Goal: Information Seeking & Learning: Learn about a topic

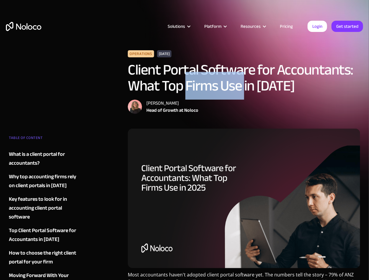
drag, startPoint x: 184, startPoint y: 90, endPoint x: 244, endPoint y: 91, distance: 59.7
click at [244, 91] on h1 "Client Portal Software for Accountants: What Top Firms Use in 2025" at bounding box center [244, 78] width 232 height 32
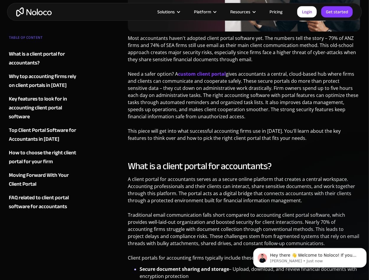
click at [194, 200] on p "A client portal for accountants serves as a secure online platform that creates…" at bounding box center [244, 191] width 232 height 33
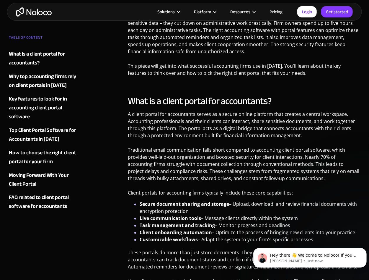
scroll to position [325, 0]
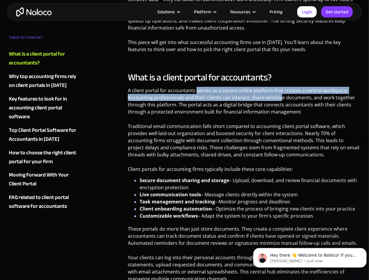
drag, startPoint x: 216, startPoint y: 89, endPoint x: 279, endPoint y: 97, distance: 62.8
click at [279, 97] on p "A client portal for accountants serves as a secure online platform that creates…" at bounding box center [244, 103] width 232 height 33
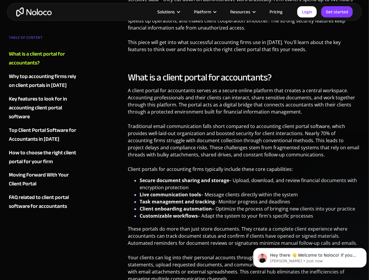
drag, startPoint x: 279, startPoint y: 97, endPoint x: 271, endPoint y: 103, distance: 9.9
click at [279, 102] on p "A client portal for accountants serves as a secure online platform that creates…" at bounding box center [244, 103] width 232 height 33
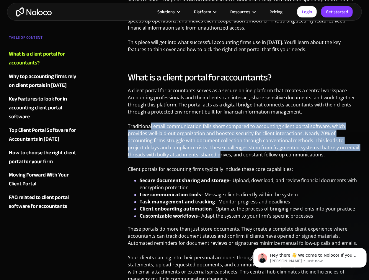
drag, startPoint x: 151, startPoint y: 128, endPoint x: 177, endPoint y: 155, distance: 37.6
click at [177, 155] on p "Traditional email communication falls short compared to accounting client porta…" at bounding box center [244, 143] width 232 height 40
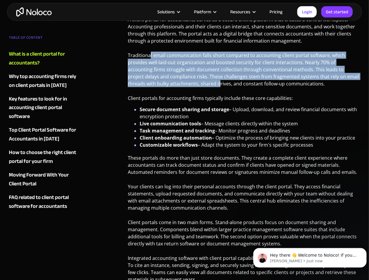
scroll to position [413, 0]
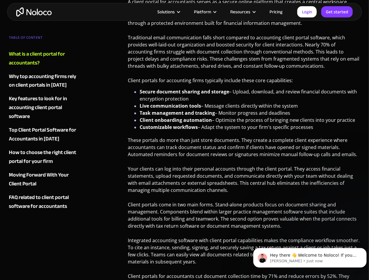
drag, startPoint x: 157, startPoint y: 94, endPoint x: 170, endPoint y: 119, distance: 28.1
click at [170, 118] on ul "Secure document sharing and storage – Upload, download, and review financial do…" at bounding box center [244, 109] width 232 height 43
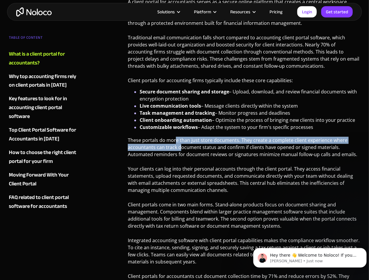
drag, startPoint x: 175, startPoint y: 140, endPoint x: 185, endPoint y: 152, distance: 16.0
click at [185, 152] on p "These portals do more than just store documents. They create a complete client …" at bounding box center [244, 150] width 232 height 26
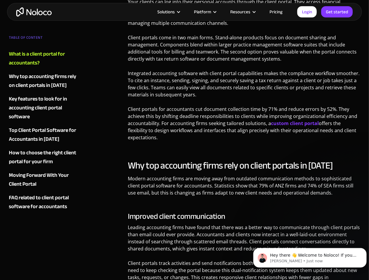
scroll to position [591, 0]
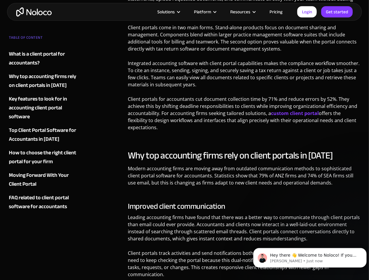
click at [185, 153] on h2 "Why top accounting firms rely on client portals in 2025" at bounding box center [244, 155] width 232 height 12
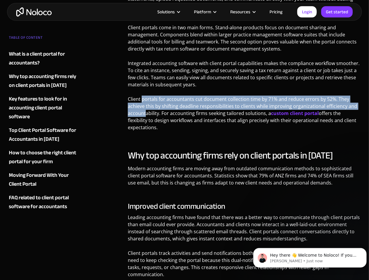
drag, startPoint x: 142, startPoint y: 99, endPoint x: 146, endPoint y: 110, distance: 11.9
click at [146, 110] on p "Client portals for accountants cut document collection time by 71% and reduce e…" at bounding box center [244, 115] width 232 height 40
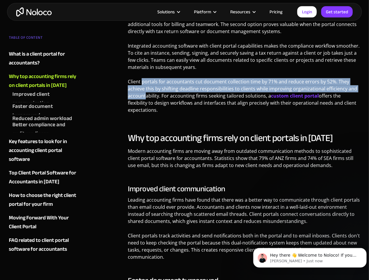
scroll to position [620, 0]
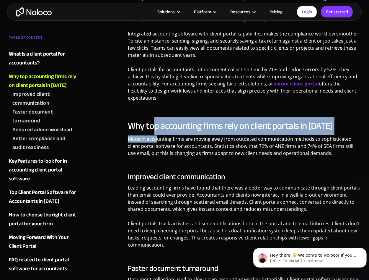
drag, startPoint x: 153, startPoint y: 126, endPoint x: 156, endPoint y: 136, distance: 10.3
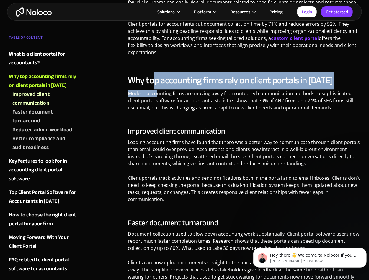
scroll to position [679, 0]
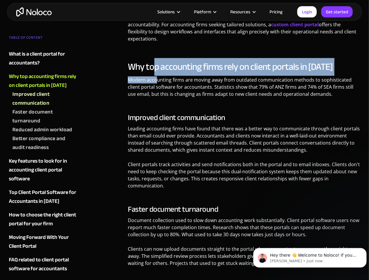
click at [44, 169] on div "Key features to look for in accounting client portal software" at bounding box center [43, 170] width 69 height 27
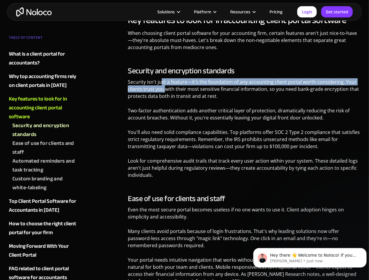
drag, startPoint x: 162, startPoint y: 69, endPoint x: 164, endPoint y: 73, distance: 4.4
click at [164, 78] on p "Security isn't just a feature—it's the foundation of any accounting client port…" at bounding box center [244, 91] width 232 height 26
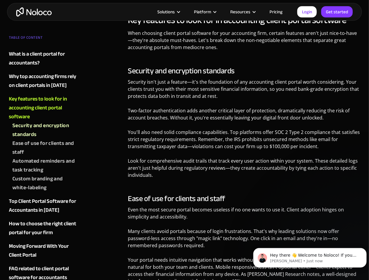
drag, startPoint x: 164, startPoint y: 73, endPoint x: 162, endPoint y: 90, distance: 17.2
click at [166, 83] on p "Security isn't just a feature—it's the foundation of any accounting client port…" at bounding box center [244, 91] width 232 height 26
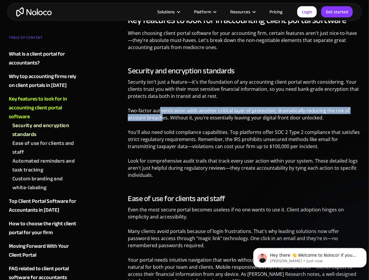
drag, startPoint x: 161, startPoint y: 92, endPoint x: 164, endPoint y: 108, distance: 16.5
click at [164, 108] on div "Security and encryption standards Security isn't just a feature—it's the founda…" at bounding box center [244, 124] width 232 height 116
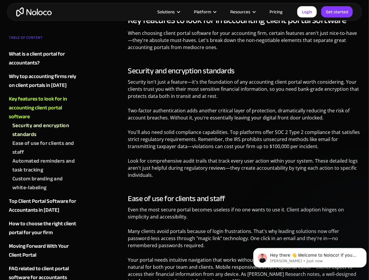
drag, startPoint x: 164, startPoint y: 108, endPoint x: 187, endPoint y: 128, distance: 30.2
click at [187, 128] on p "You'll also need solid compliance capabilities. Top platforms offer SOC 2 Type …" at bounding box center [244, 141] width 232 height 26
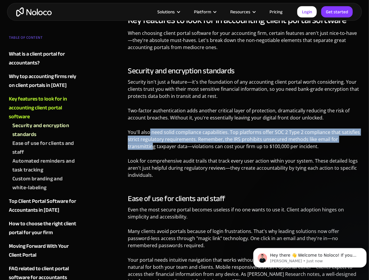
drag, startPoint x: 149, startPoint y: 119, endPoint x: 153, endPoint y: 131, distance: 12.6
click at [153, 131] on p "You'll also need solid compliance capabilities. Top platforms offer SOC 2 Type …" at bounding box center [244, 141] width 232 height 26
drag, startPoint x: 153, startPoint y: 131, endPoint x: 143, endPoint y: 130, distance: 10.4
click at [143, 130] on p "You'll also need solid compliance capabilities. Top platforms offer SOC 2 Type …" at bounding box center [244, 141] width 232 height 26
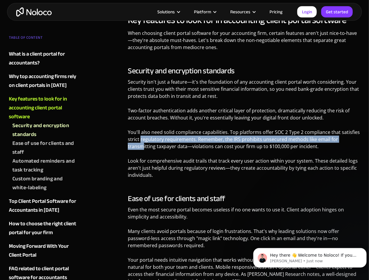
drag, startPoint x: 141, startPoint y: 126, endPoint x: 142, endPoint y: 133, distance: 7.8
click at [142, 133] on p "You'll also need solid compliance capabilities. Top platforms offer SOC 2 Type …" at bounding box center [244, 141] width 232 height 26
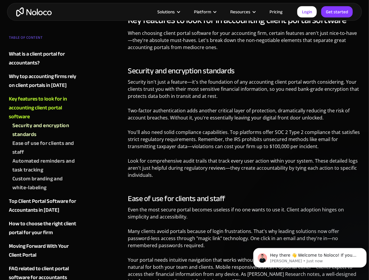
drag, startPoint x: 142, startPoint y: 133, endPoint x: 200, endPoint y: 135, distance: 57.3
click at [199, 135] on p "You'll also need solid compliance capabilities. Top platforms offer SOC 2 Type …" at bounding box center [244, 141] width 232 height 26
drag, startPoint x: 235, startPoint y: 135, endPoint x: 254, endPoint y: 135, distance: 19.5
click at [254, 135] on p "You'll also need solid compliance capabilities. Top platforms offer SOC 2 Type …" at bounding box center [244, 141] width 232 height 26
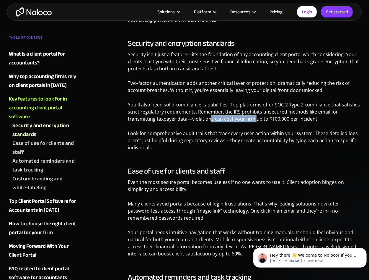
scroll to position [1202, 0]
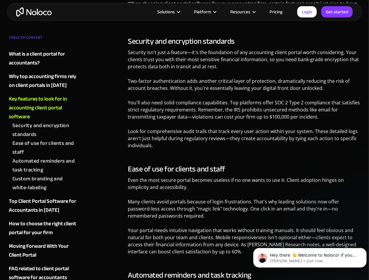
click at [168, 128] on p "Look for comprehensive audit trails that track every user action within your sy…" at bounding box center [244, 141] width 232 height 26
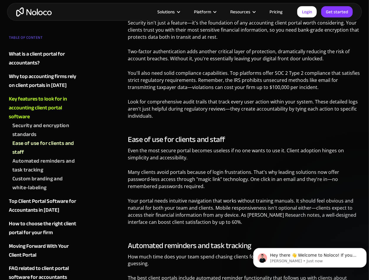
scroll to position [1261, 0]
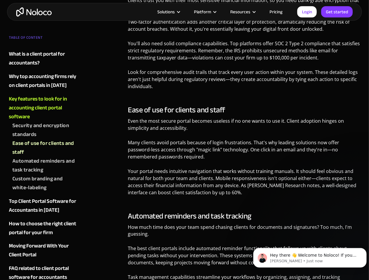
click at [34, 162] on div "Automated reminders and task tracking" at bounding box center [45, 166] width 66 height 18
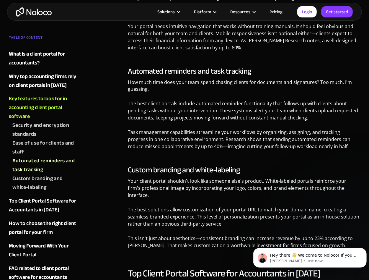
scroll to position [1399, 0]
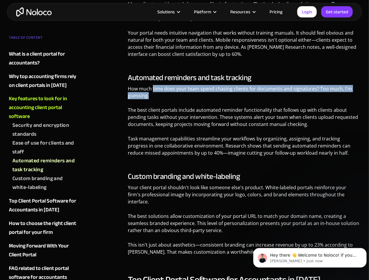
drag, startPoint x: 152, startPoint y: 77, endPoint x: 153, endPoint y: 82, distance: 4.8
click at [153, 85] on p "How much time does your team spend chasing clients for documents and signatures…" at bounding box center [244, 94] width 232 height 19
drag, startPoint x: 153, startPoint y: 82, endPoint x: 153, endPoint y: 90, distance: 8.0
click at [153, 90] on div "Automated reminders and task tracking How much time does your team spend chasin…" at bounding box center [244, 117] width 232 height 88
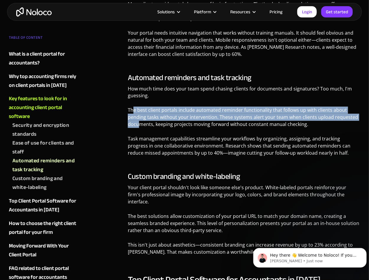
drag, startPoint x: 134, startPoint y: 97, endPoint x: 141, endPoint y: 119, distance: 22.7
click at [141, 119] on div "Automated reminders and task tracking How much time does your team spend chasin…" at bounding box center [244, 117] width 232 height 88
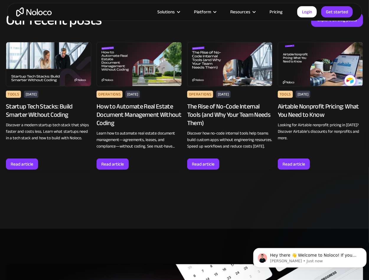
scroll to position [4133, 0]
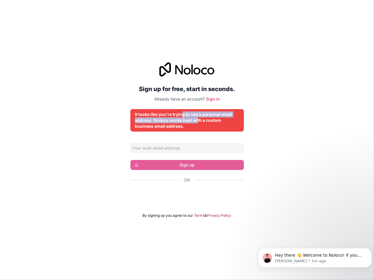
drag, startPoint x: 182, startPoint y: 117, endPoint x: 196, endPoint y: 121, distance: 14.2
click at [196, 121] on div "It looks like you're trying to use a personal email address. Noloco works best …" at bounding box center [187, 120] width 104 height 18
drag, startPoint x: 196, startPoint y: 121, endPoint x: 194, endPoint y: 124, distance: 3.6
click at [194, 124] on div "It looks like you're trying to use a personal email address. Noloco works best …" at bounding box center [187, 120] width 104 height 18
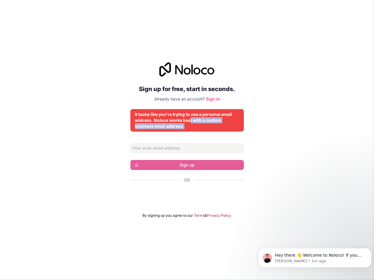
drag, startPoint x: 188, startPoint y: 119, endPoint x: 191, endPoint y: 127, distance: 8.4
click at [191, 127] on div "It looks like you're trying to use a personal email address. Noloco works best …" at bounding box center [187, 120] width 104 height 18
click at [190, 129] on div "It looks like you're trying to use a personal email address. Noloco works best …" at bounding box center [187, 120] width 104 height 18
click at [177, 105] on div "Sign up for free, start in seconds. Already have an account? Sign in It looks l…" at bounding box center [186, 139] width 113 height 155
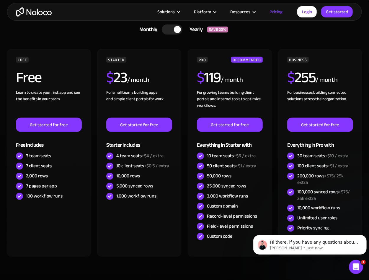
click at [175, 27] on div at bounding box center [177, 29] width 7 height 7
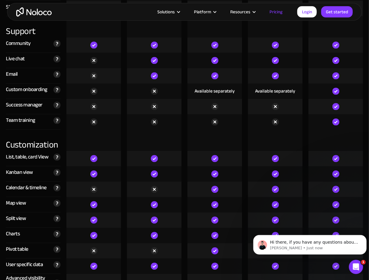
scroll to position [1447, 0]
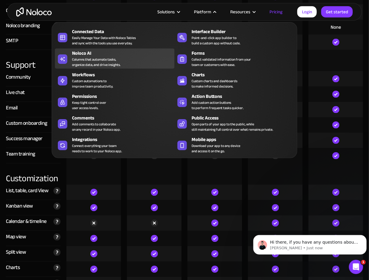
click at [101, 63] on div "Columns that automate tasks, organize data, and drive insights." at bounding box center [96, 62] width 48 height 11
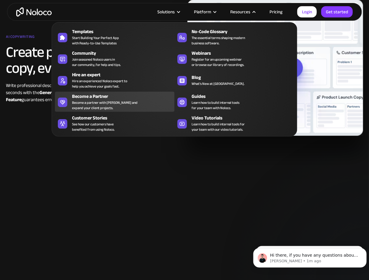
scroll to position [856, 0]
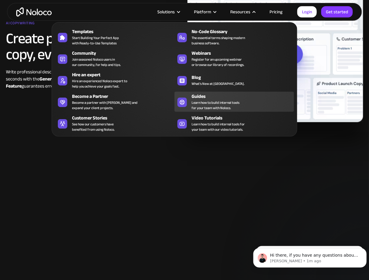
drag, startPoint x: 193, startPoint y: 125, endPoint x: 210, endPoint y: 105, distance: 26.7
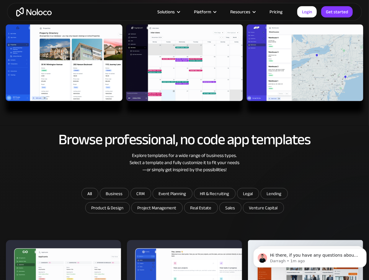
scroll to position [177, 0]
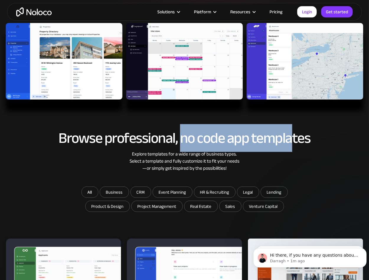
drag, startPoint x: 184, startPoint y: 134, endPoint x: 294, endPoint y: 140, distance: 110.0
click at [294, 140] on h2 "Browse professional, no code app templates" at bounding box center [184, 138] width 357 height 16
drag, startPoint x: 294, startPoint y: 140, endPoint x: 221, endPoint y: 140, distance: 72.4
click at [221, 140] on h2 "Browse professional, no code app templates" at bounding box center [184, 138] width 357 height 16
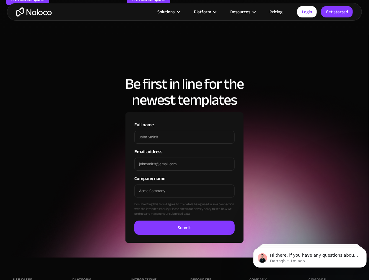
scroll to position [1772, 0]
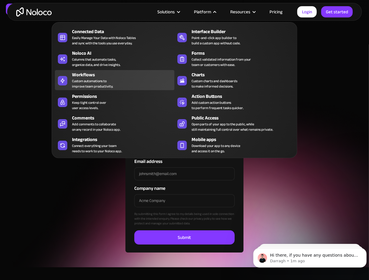
click at [95, 86] on div "Custom automations to improve team productivity." at bounding box center [92, 83] width 41 height 11
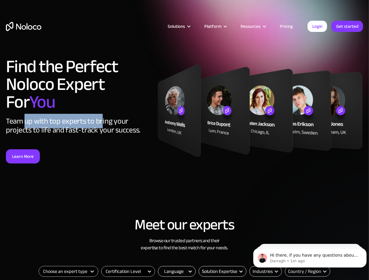
drag, startPoint x: 81, startPoint y: 121, endPoint x: 103, endPoint y: 121, distance: 22.1
click at [103, 121] on div "Team up with top experts to bring your projects to life and fast-track your suc…" at bounding box center [79, 126] width 146 height 18
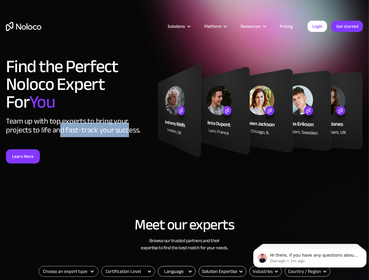
drag, startPoint x: 103, startPoint y: 121, endPoint x: 128, endPoint y: 132, distance: 26.4
click at [128, 132] on div "Team up with top experts to bring your projects to life and fast-track your suc…" at bounding box center [79, 126] width 146 height 18
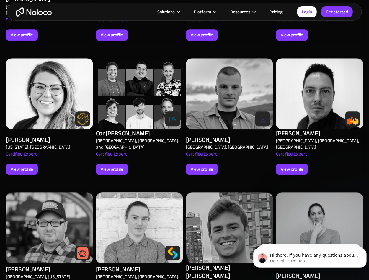
scroll to position [650, 0]
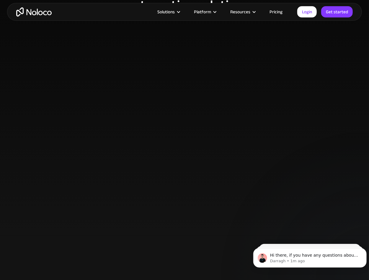
scroll to position [443, 0]
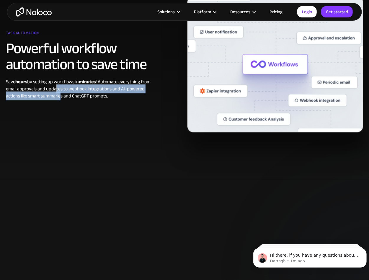
drag, startPoint x: 55, startPoint y: 85, endPoint x: 61, endPoint y: 95, distance: 11.6
click at [61, 95] on div "Save hours by setting up workflows in minutes ! Automate everything from email …" at bounding box center [80, 88] width 149 height 21
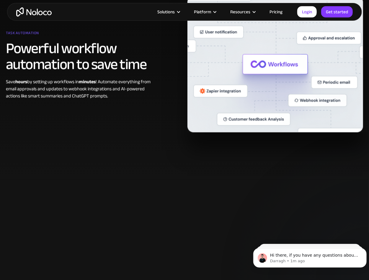
drag, startPoint x: 61, startPoint y: 95, endPoint x: 47, endPoint y: 84, distance: 18.2
click at [47, 84] on div "Save hours by setting up workflows in minutes ! Automate everything from email …" at bounding box center [80, 88] width 149 height 21
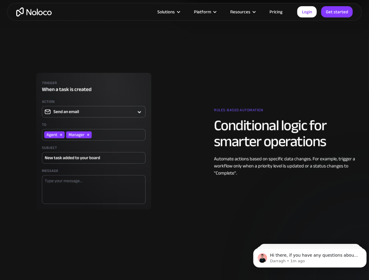
scroll to position [591, 0]
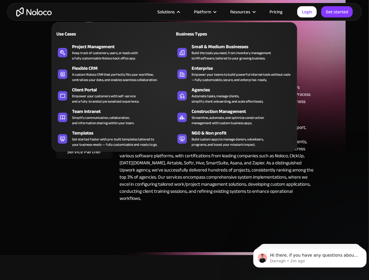
scroll to position [59, 0]
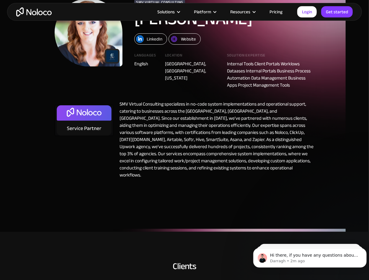
click at [155, 172] on div "SMV Virtual Consulting Shannon Vincent LinkedIn Website Languages English Locat…" at bounding box center [184, 94] width 369 height 203
drag, startPoint x: 246, startPoint y: 63, endPoint x: 272, endPoint y: 69, distance: 26.6
click at [272, 69] on div "Internal Tools Client Portals Worklows Dataases Internal Portals Business Proce…" at bounding box center [270, 74] width 87 height 28
drag, startPoint x: 272, startPoint y: 69, endPoint x: 250, endPoint y: 113, distance: 49.1
click at [250, 113] on div "SMV Virtual Consulting specializes in no-code system implementations and operat…" at bounding box center [214, 139] width 201 height 78
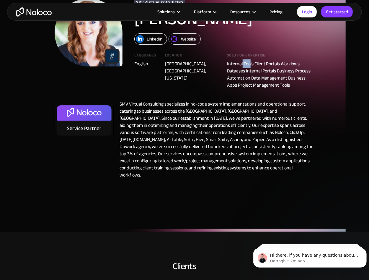
drag, startPoint x: 243, startPoint y: 62, endPoint x: 249, endPoint y: 67, distance: 8.0
click at [249, 67] on div "Internal Tools Client Portals Worklows Dataases Internal Portals Business Proce…" at bounding box center [270, 74] width 87 height 28
drag, startPoint x: 249, startPoint y: 67, endPoint x: 249, endPoint y: 74, distance: 6.8
click at [249, 74] on div "Internal Tools Client Portals Worklows Dataases Internal Portals Business Proce…" at bounding box center [270, 74] width 87 height 28
drag, startPoint x: 244, startPoint y: 71, endPoint x: 254, endPoint y: 81, distance: 14.2
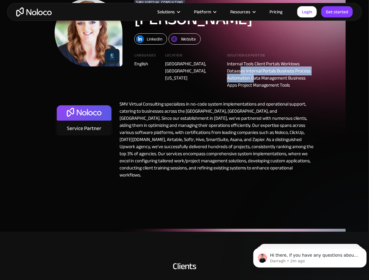
click at [254, 80] on div "Internal Tools Client Portals Worklows Dataases Internal Portals Business Proce…" at bounding box center [270, 74] width 87 height 28
drag, startPoint x: 254, startPoint y: 81, endPoint x: 245, endPoint y: 85, distance: 10.0
click at [245, 85] on div "Internal Tools Client Portals Worklows Dataases Internal Portals Business Proce…" at bounding box center [270, 74] width 87 height 28
drag, startPoint x: 245, startPoint y: 85, endPoint x: 221, endPoint y: 109, distance: 34.5
click at [221, 109] on div "SMV Virtual Consulting specializes in no-code system implementations and operat…" at bounding box center [214, 139] width 201 height 78
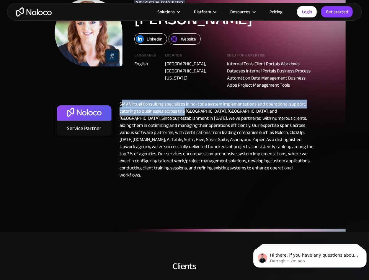
drag, startPoint x: 140, startPoint y: 104, endPoint x: 184, endPoint y: 113, distance: 44.8
click at [184, 113] on div "SMV Virtual Consulting specializes in no-code system implementations and operat…" at bounding box center [214, 139] width 201 height 78
click at [138, 113] on div "SMV Virtual Consulting specializes in no-code system implementations and operat…" at bounding box center [214, 139] width 201 height 78
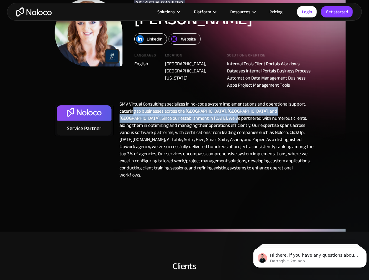
drag, startPoint x: 159, startPoint y: 112, endPoint x: 194, endPoint y: 118, distance: 34.8
click at [194, 118] on div "SMV Virtual Consulting specializes in no-code system implementations and operat…" at bounding box center [214, 139] width 201 height 78
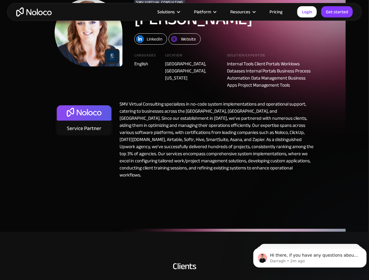
click at [195, 120] on div "SMV Virtual Consulting specializes in no-code system implementations and operat…" at bounding box center [214, 139] width 201 height 78
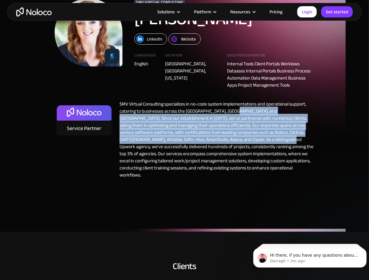
drag, startPoint x: 233, startPoint y: 112, endPoint x: 246, endPoint y: 141, distance: 31.8
click at [246, 141] on div "SMV Virtual Consulting specializes in no-code system implementations and operat…" at bounding box center [214, 139] width 201 height 78
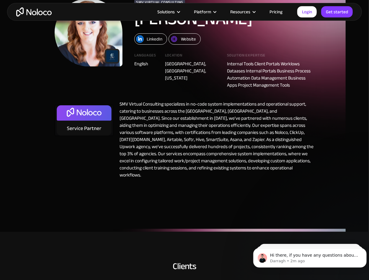
drag, startPoint x: 246, startPoint y: 141, endPoint x: 220, endPoint y: 149, distance: 27.7
click at [223, 148] on div "SMV Virtual Consulting specializes in no-code system implementations and operat…" at bounding box center [214, 139] width 201 height 78
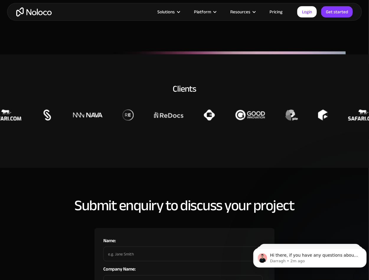
scroll to position [354, 0]
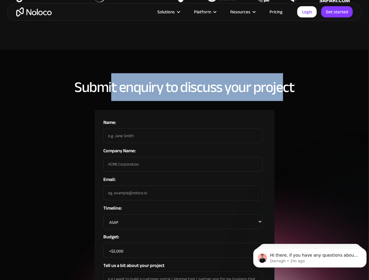
drag, startPoint x: 113, startPoint y: 85, endPoint x: 286, endPoint y: 90, distance: 172.8
click at [286, 90] on h2 "Submit enquiry to discuss your project" at bounding box center [185, 87] width 220 height 16
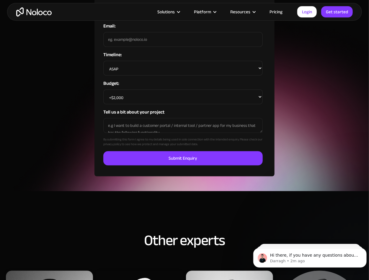
scroll to position [472, 0]
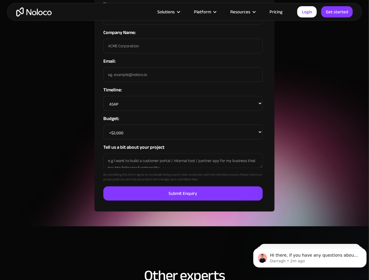
click at [172, 128] on select "<$2,000 $2,000 - $5,000 $5,000 - $10,000 $10,000 - $20,000 $20,000 - $50,000 $5…" at bounding box center [182, 132] width 159 height 15
drag, startPoint x: 278, startPoint y: 129, endPoint x: 283, endPoint y: 128, distance: 5.3
click at [282, 124] on div "Submit enquiry to discuss your project Name: Company Name: Email: Timeline: ASA…" at bounding box center [184, 86] width 369 height 250
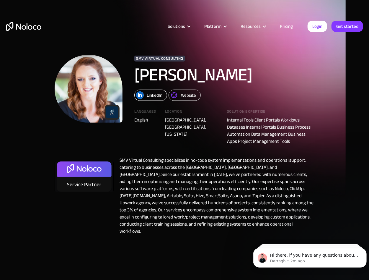
scroll to position [0, 0]
